Goal: Learn about a topic

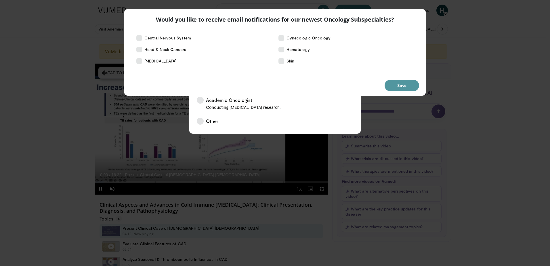
click at [402, 85] on button "Save" at bounding box center [402, 86] width 35 height 12
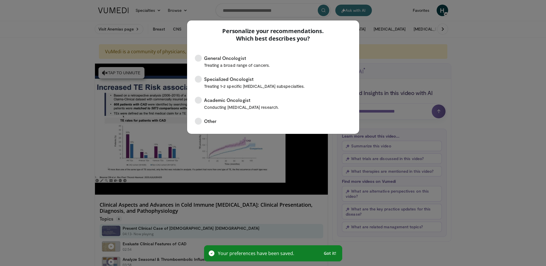
click at [480, 67] on div "Personalize your recommendations. Which best describes you? General Oncologist …" at bounding box center [273, 133] width 546 height 266
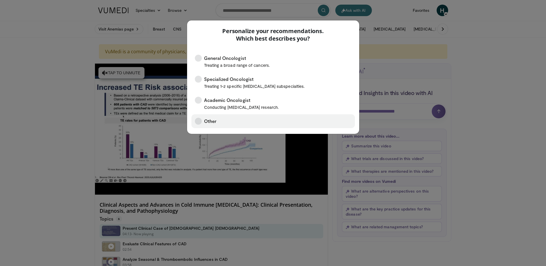
click at [198, 119] on icon at bounding box center [198, 121] width 7 height 7
click at [53, 81] on div "Personalize your recommendations. Which best describes you? General Oncologist …" at bounding box center [273, 133] width 546 height 266
drag, startPoint x: 468, startPoint y: 76, endPoint x: 484, endPoint y: 78, distance: 16.9
click at [474, 78] on div "Personalize your recommendations. Which best describes you? General Oncologist …" at bounding box center [273, 133] width 546 height 266
drag, startPoint x: 57, startPoint y: 81, endPoint x: 78, endPoint y: 77, distance: 21.5
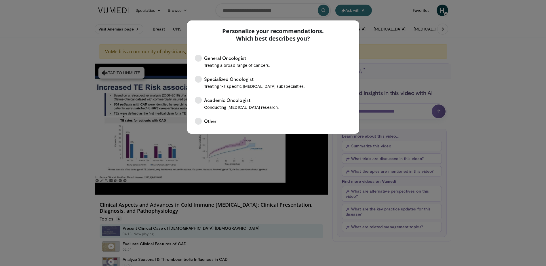
click at [67, 79] on div "Personalize your recommendations. Which best describes you? General Oncologist …" at bounding box center [273, 133] width 546 height 266
click at [164, 50] on div "Personalize your recommendations. Which best describes you? General Oncologist …" at bounding box center [273, 133] width 546 height 266
